Goal: Task Accomplishment & Management: Complete application form

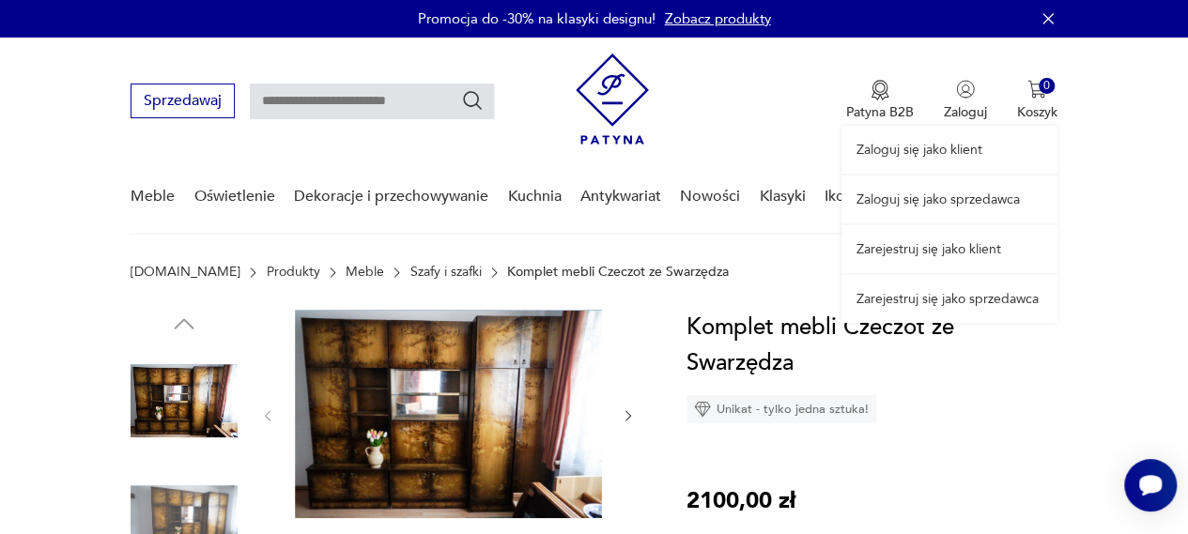
click at [920, 251] on link "Zarejestruj się jako klient" at bounding box center [950, 249] width 216 height 48
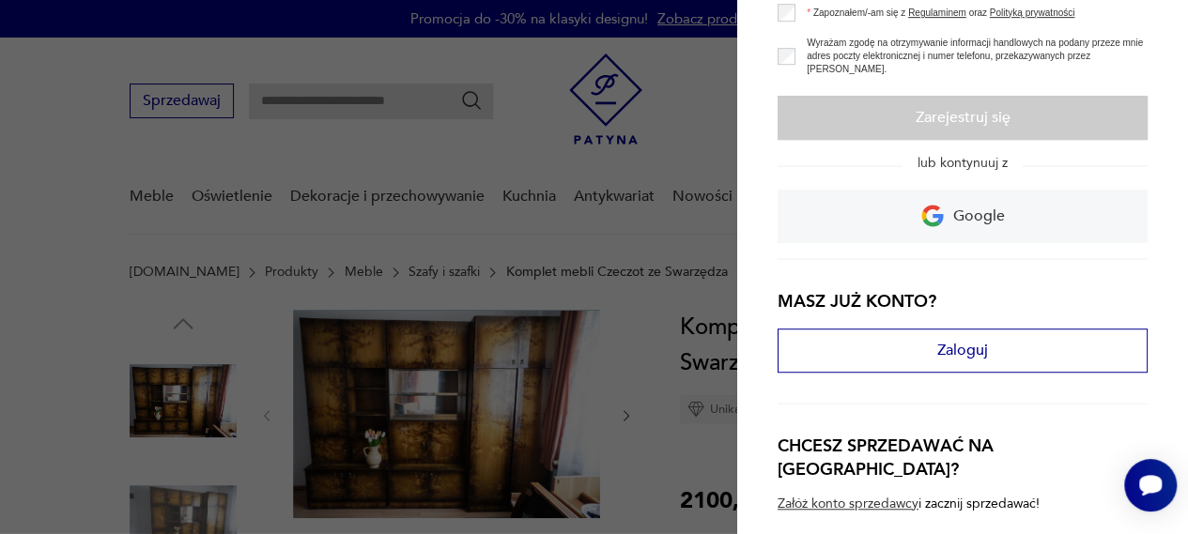
scroll to position [495, 0]
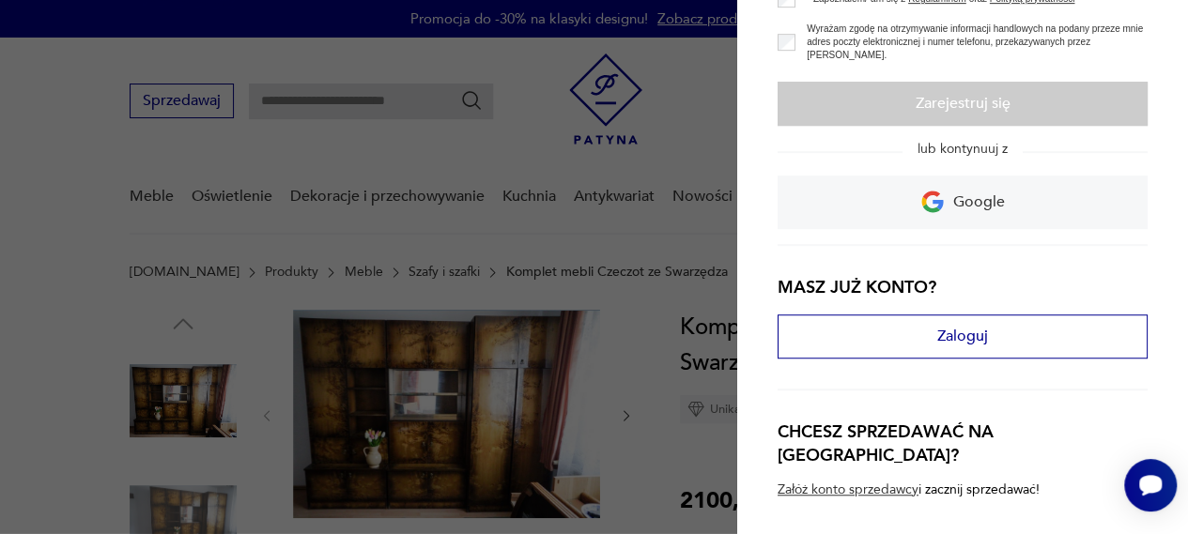
click at [883, 483] on link "Załóż konto sprzedawcy" at bounding box center [848, 490] width 141 height 15
